Goal: Task Accomplishment & Management: Use online tool/utility

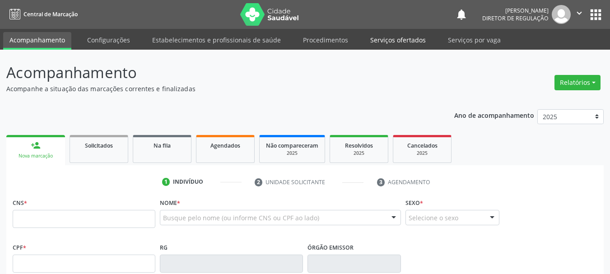
click at [388, 45] on link "Serviços ofertados" at bounding box center [398, 40] width 68 height 16
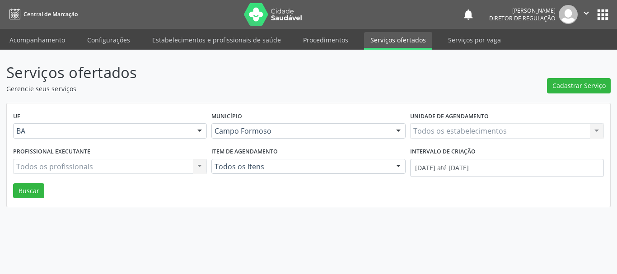
click at [455, 122] on label "Unidade de agendamento" at bounding box center [449, 117] width 79 height 14
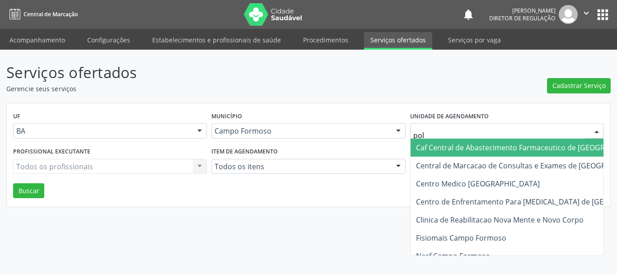
type input "poli"
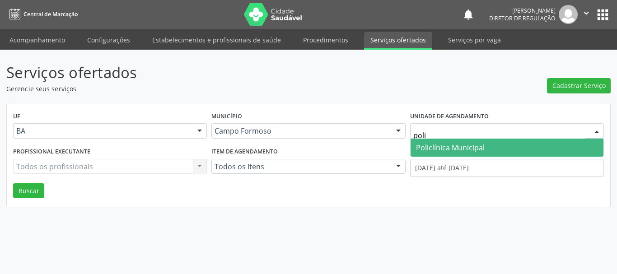
click at [430, 145] on span "Policlínica Municipal" at bounding box center [450, 148] width 69 height 10
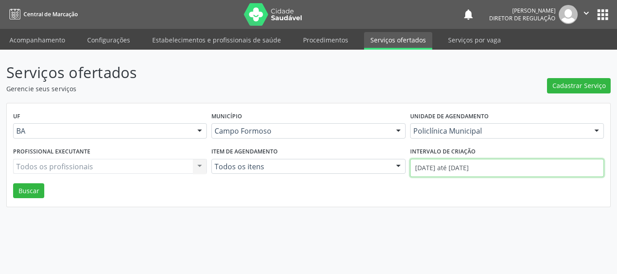
click at [444, 166] on input "[DATE] até [DATE]" at bounding box center [507, 168] width 194 height 18
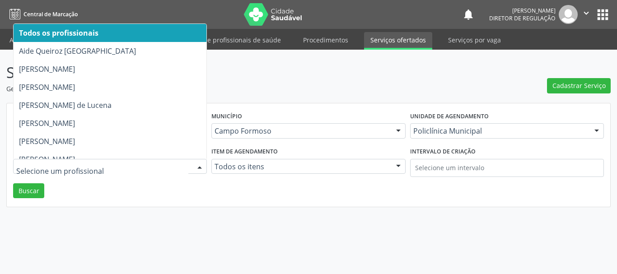
click at [62, 172] on div at bounding box center [110, 166] width 194 height 15
type input "it"
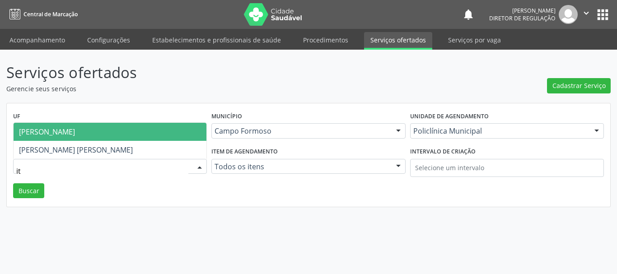
click at [75, 136] on span "[PERSON_NAME]" at bounding box center [47, 132] width 56 height 10
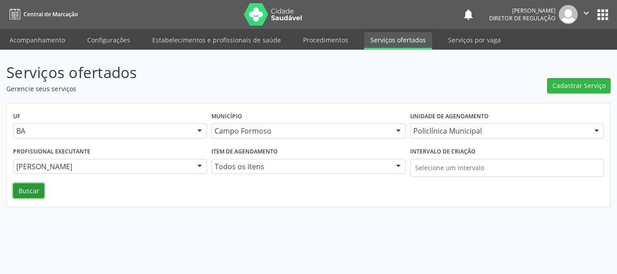
click at [33, 192] on button "Buscar" at bounding box center [28, 190] width 31 height 15
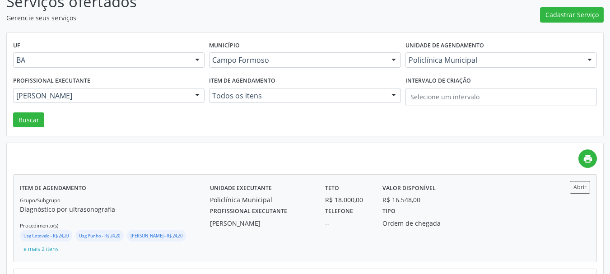
scroll to position [136, 0]
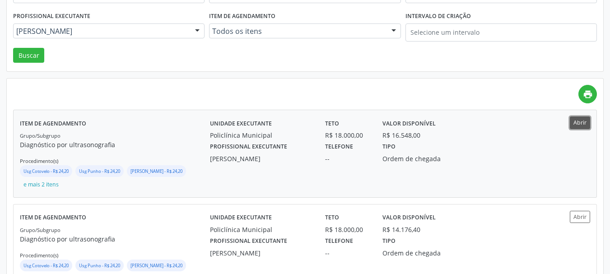
click at [574, 125] on button "Abrir" at bounding box center [580, 123] width 20 height 12
click at [272, 66] on div "UF BA BA Nenhum resultado encontrado para: " " Não há nenhuma opção para ser ex…" at bounding box center [305, 20] width 597 height 104
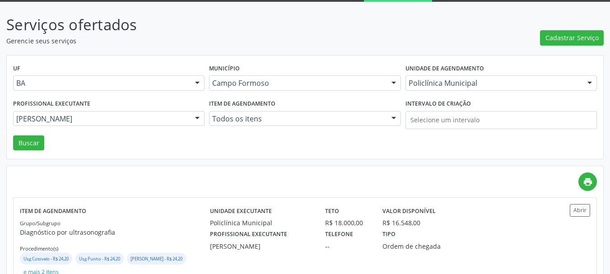
scroll to position [45, 0]
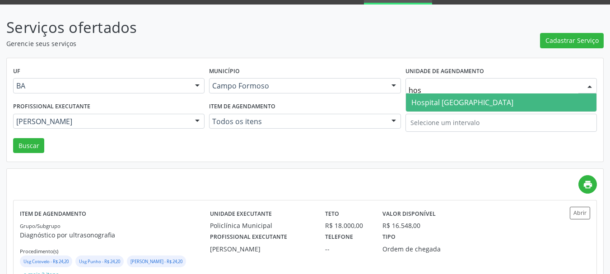
type input "hosp"
click at [418, 105] on span "Hospital Sao Francisco" at bounding box center [463, 103] width 102 height 10
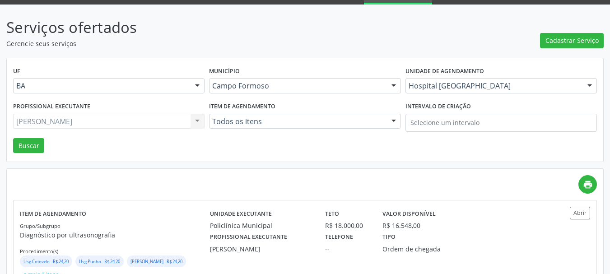
click at [150, 122] on div "Italo Goncalves da Silva Todos os profissionais Aide Queiroz Lisboa Amilton Soa…" at bounding box center [109, 121] width 192 height 15
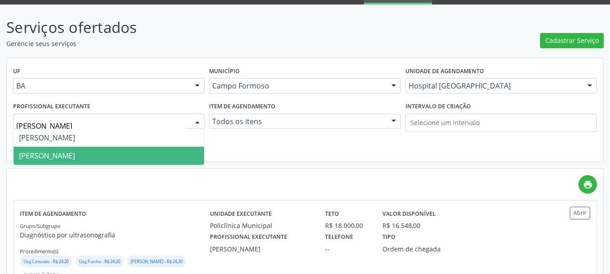
type input "joel"
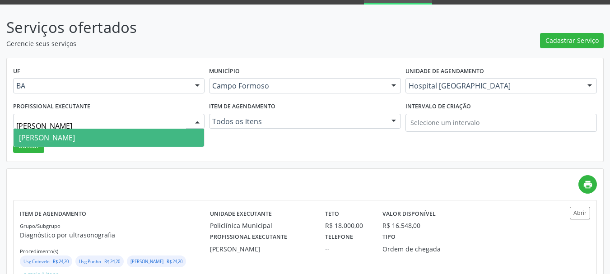
click at [156, 145] on span "Joel da Rocha Almeida" at bounding box center [109, 138] width 191 height 18
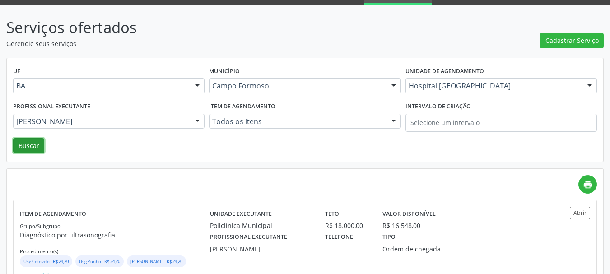
click at [33, 141] on button "Buscar" at bounding box center [28, 145] width 31 height 15
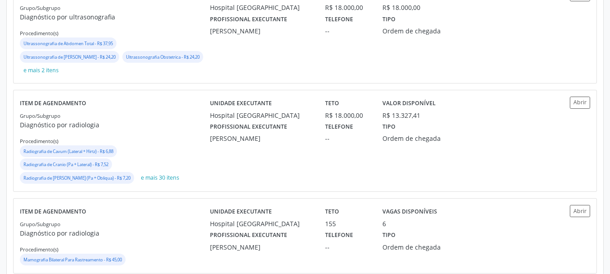
scroll to position [542, 0]
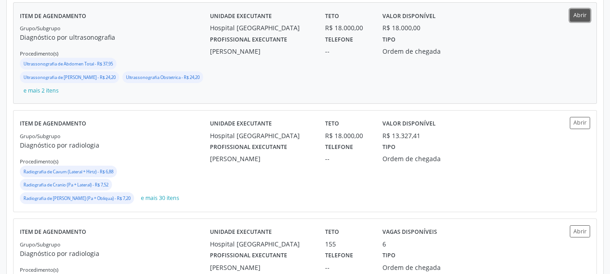
click at [578, 20] on button "Abrir" at bounding box center [580, 15] width 20 height 12
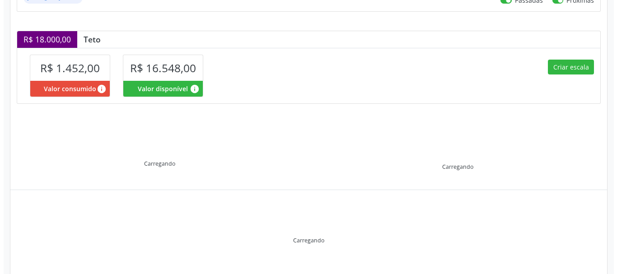
scroll to position [221, 0]
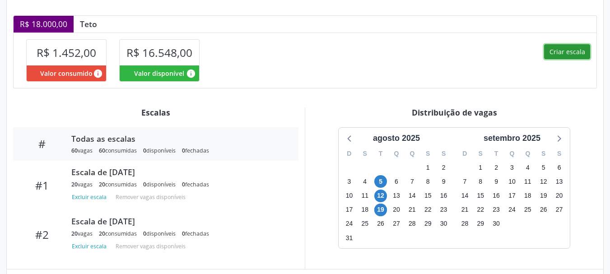
click at [570, 54] on button "Criar escala" at bounding box center [567, 51] width 46 height 15
select select "7"
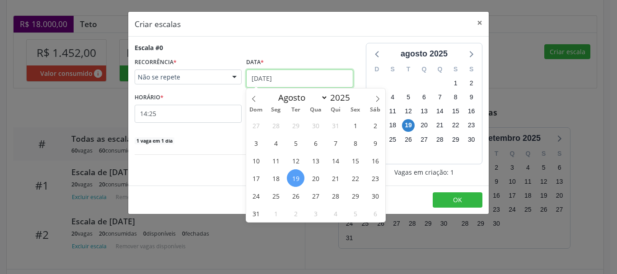
click at [295, 77] on input "[DATE]" at bounding box center [299, 79] width 107 height 18
click at [303, 195] on span "26" at bounding box center [296, 196] width 18 height 18
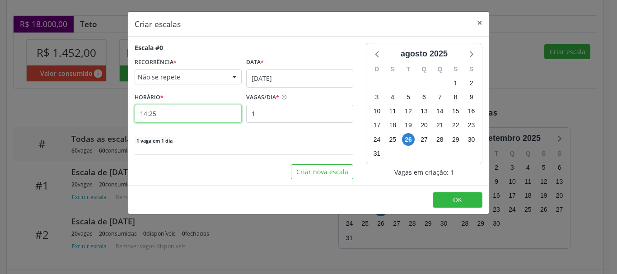
click at [225, 113] on input "14:25" at bounding box center [188, 114] width 107 height 18
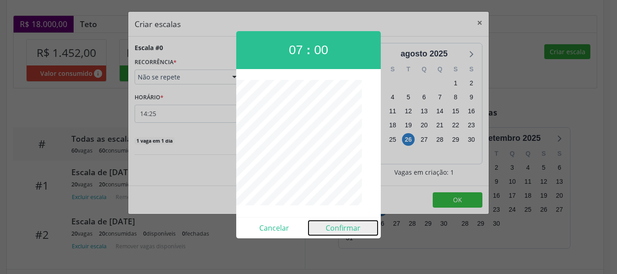
click at [335, 229] on button "Confirmar" at bounding box center [343, 228] width 69 height 14
type input "07:00"
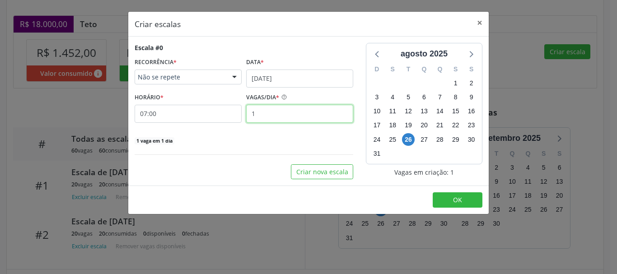
click at [281, 117] on input "1" at bounding box center [299, 114] width 107 height 18
type input "20"
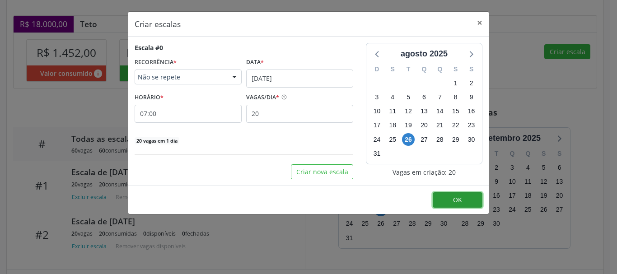
click at [442, 205] on button "OK" at bounding box center [458, 199] width 50 height 15
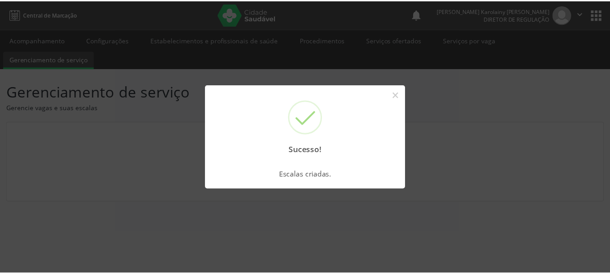
scroll to position [0, 0]
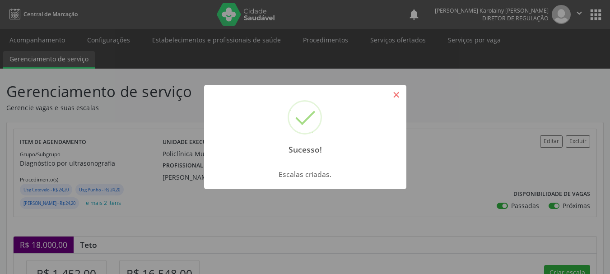
click at [393, 93] on button "×" at bounding box center [396, 94] width 15 height 15
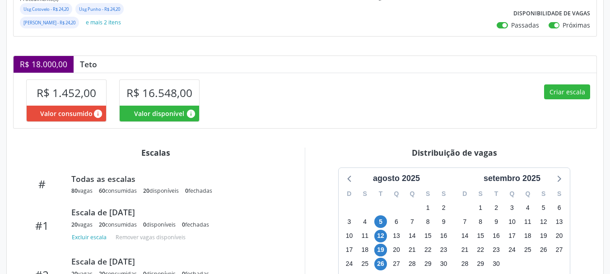
scroll to position [180, 0]
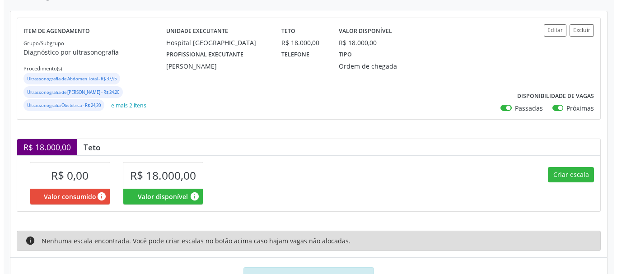
scroll to position [150, 0]
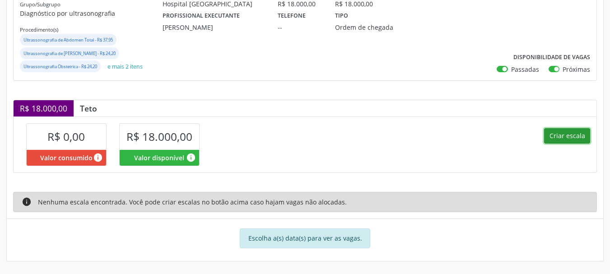
click at [553, 141] on button "Criar escala" at bounding box center [567, 135] width 46 height 15
select select "7"
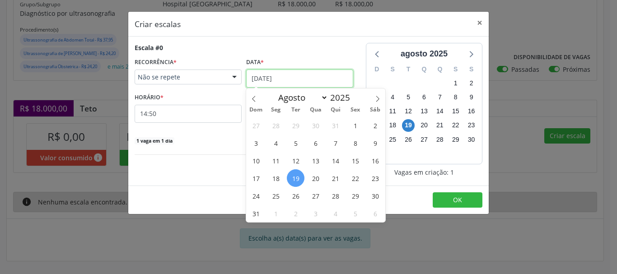
click at [289, 71] on input "19/08/2025" at bounding box center [299, 79] width 107 height 18
click at [300, 197] on span "26" at bounding box center [296, 196] width 18 height 18
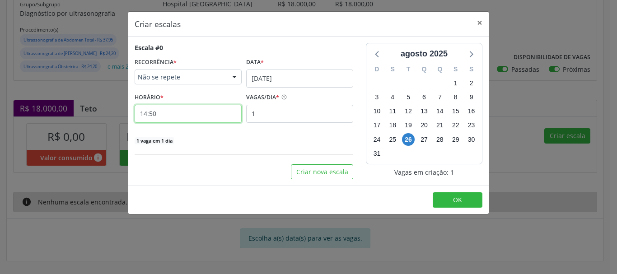
click at [217, 118] on input "14:50" at bounding box center [188, 114] width 107 height 18
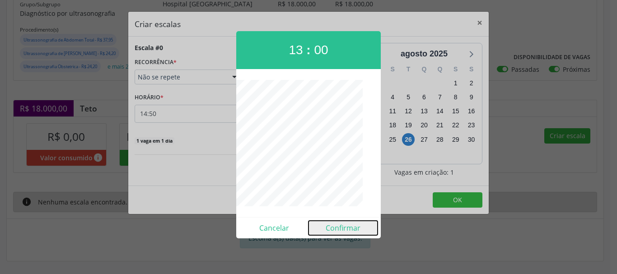
click at [328, 233] on button "Confirmar" at bounding box center [343, 228] width 69 height 14
type input "13:00"
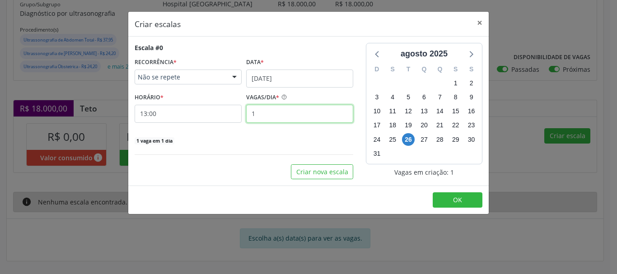
click at [304, 122] on input "1" at bounding box center [299, 114] width 107 height 18
type input "15"
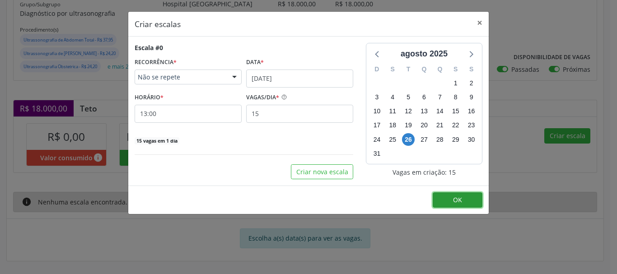
click at [467, 196] on button "OK" at bounding box center [458, 199] width 50 height 15
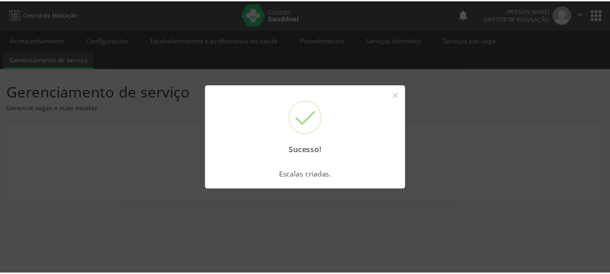
scroll to position [0, 0]
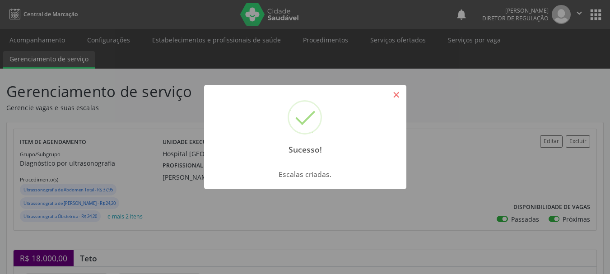
click at [400, 93] on button "×" at bounding box center [396, 94] width 15 height 15
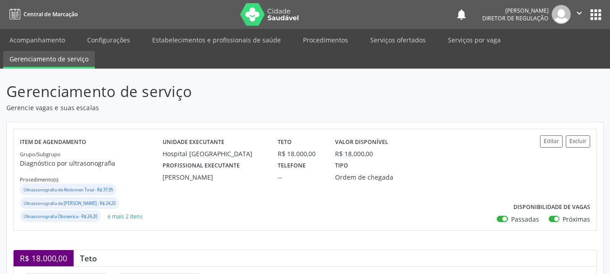
click at [585, 11] on button "" at bounding box center [579, 14] width 17 height 19
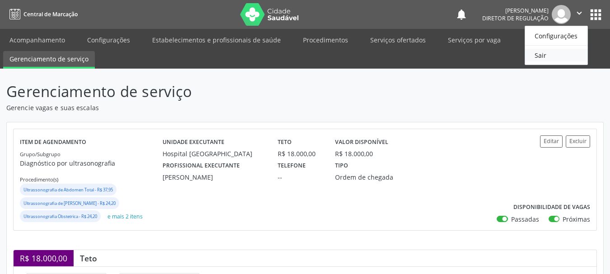
click at [562, 50] on link "Sair" at bounding box center [556, 55] width 62 height 13
